Goal: Go to known website: Go to known website

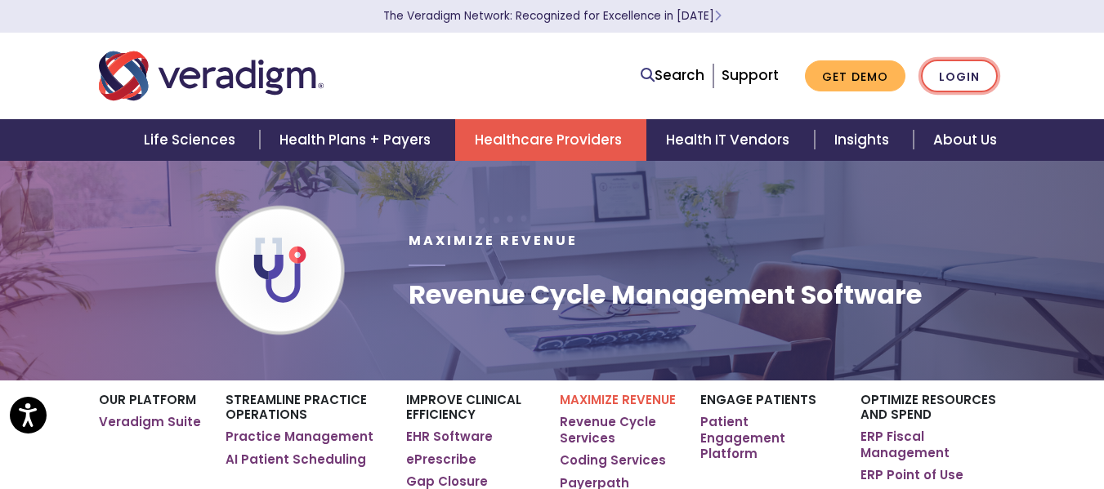
click at [964, 86] on link "Login" at bounding box center [959, 76] width 77 height 33
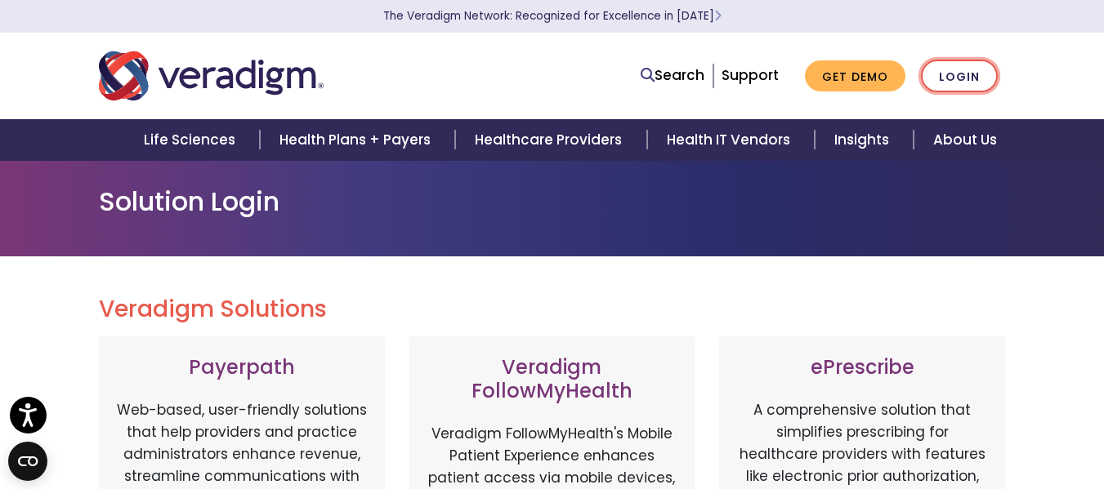
click at [967, 72] on link "Login" at bounding box center [959, 76] width 77 height 33
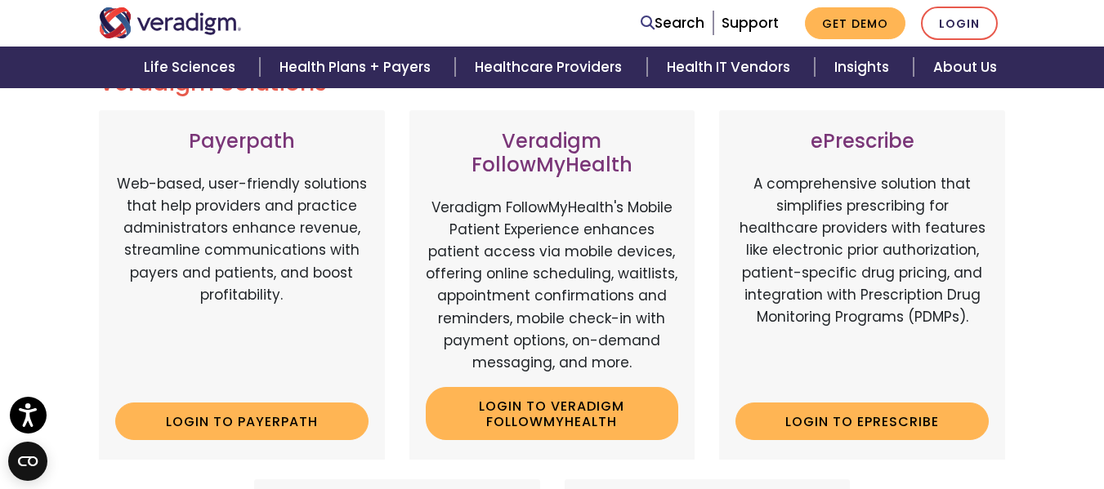
scroll to position [245, 0]
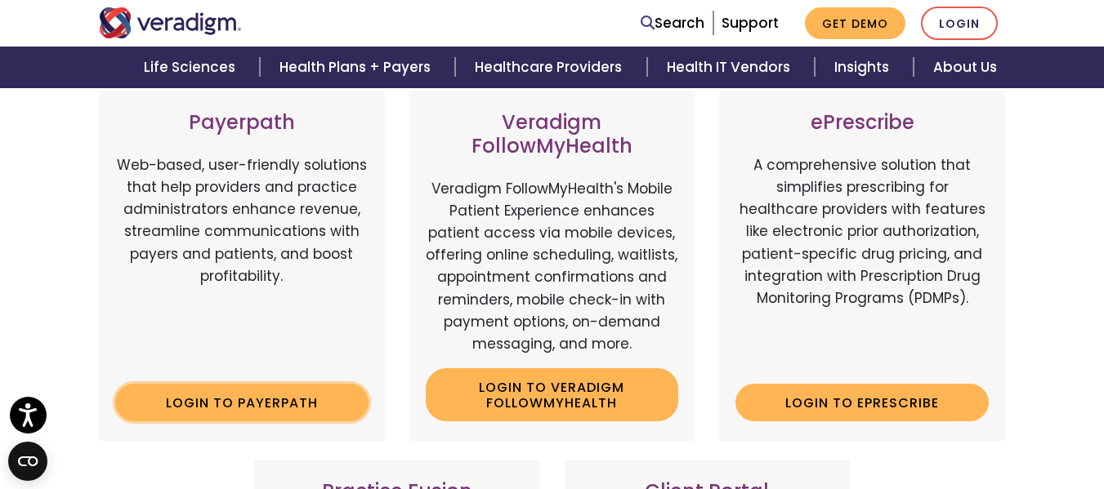
click at [291, 401] on link "Login to Payerpath" at bounding box center [241, 403] width 253 height 38
